Goal: Find specific page/section

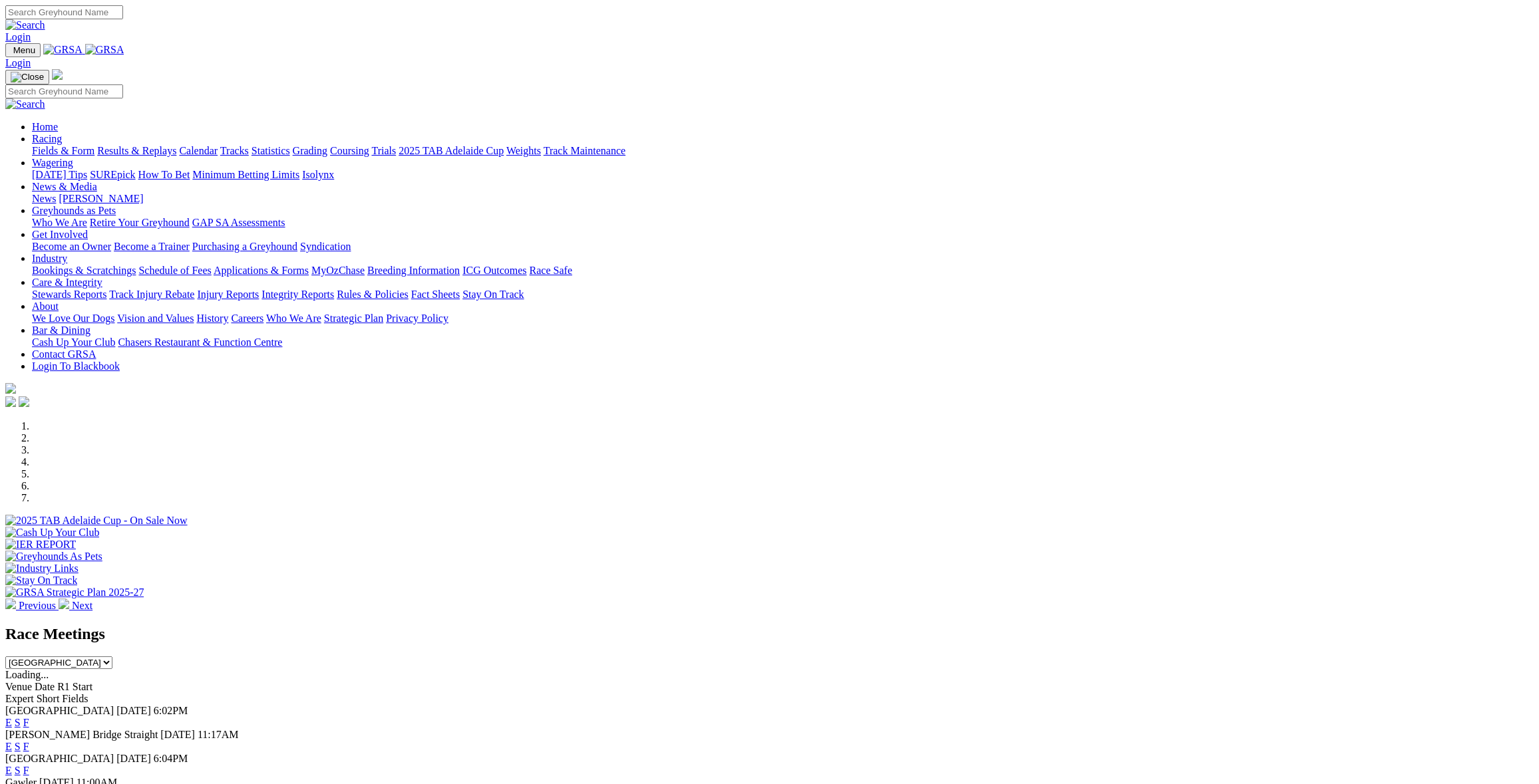
click at [29, 717] on link "F" at bounding box center [26, 723] width 6 height 11
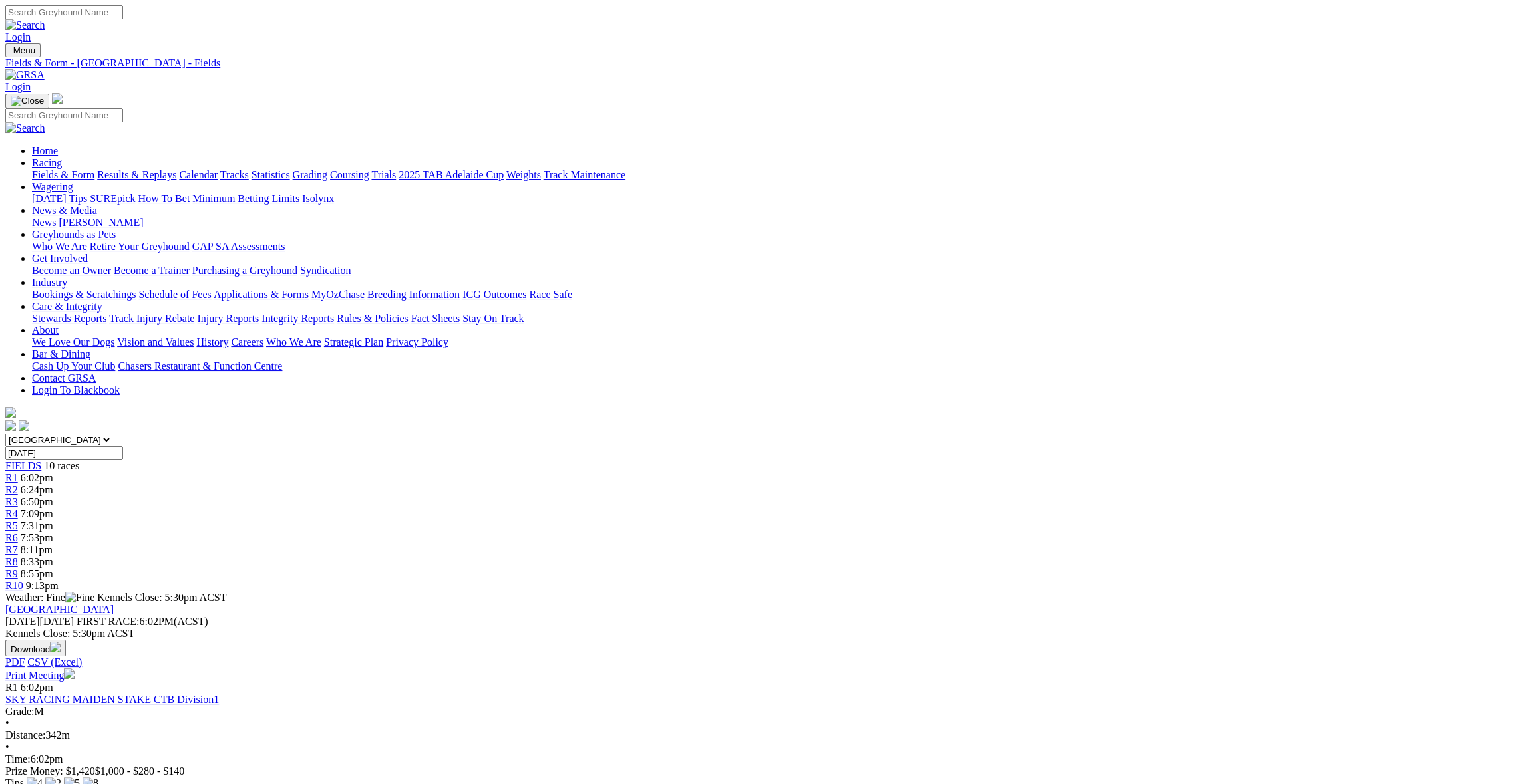
click at [106, 313] on link "Stewards Reports" at bounding box center [69, 319] width 75 height 11
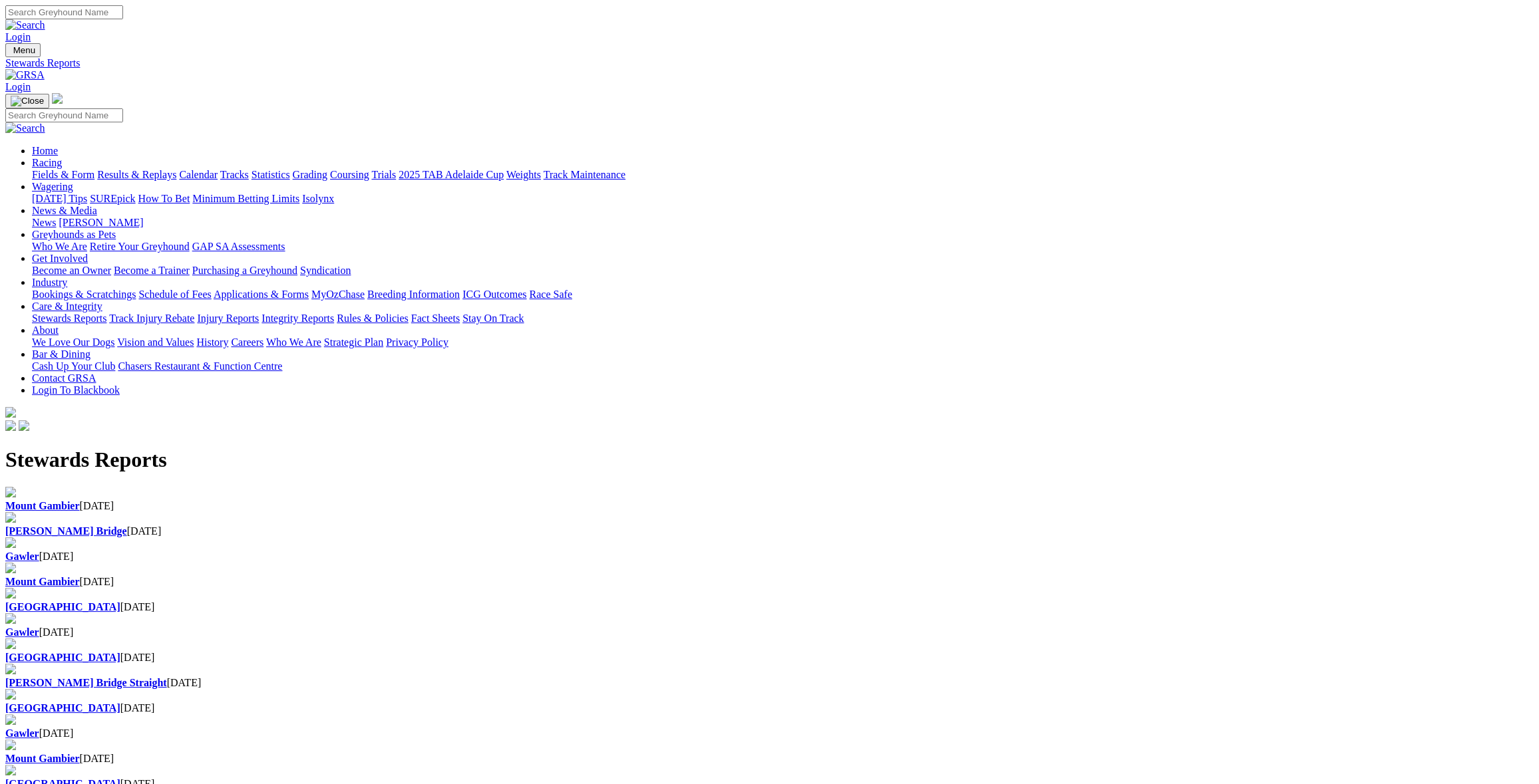
click at [127, 525] on b "[PERSON_NAME] Bridge" at bounding box center [66, 531] width 122 height 11
